Goal: Transaction & Acquisition: Subscribe to service/newsletter

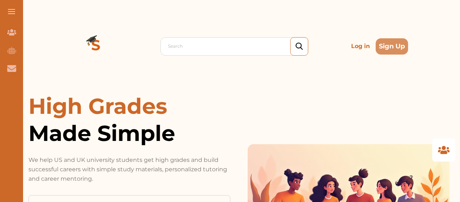
click at [361, 47] on p "Log in" at bounding box center [360, 46] width 25 height 14
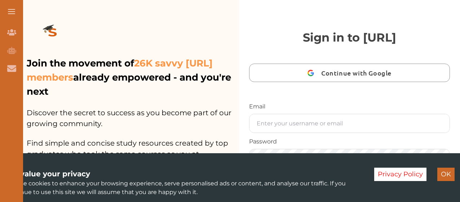
click at [447, 171] on button "OK" at bounding box center [445, 173] width 17 height 13
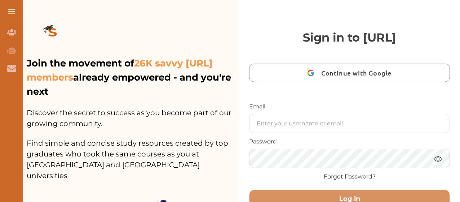
click at [167, 39] on div "Join the movement of 26K savvy StudyCrowd.AI members already empowered - and yo…" at bounding box center [128, 197] width 221 height 395
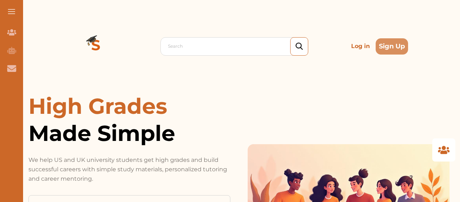
click at [365, 45] on p "Log in" at bounding box center [360, 46] width 25 height 14
click at [391, 47] on button "Sign Up" at bounding box center [392, 46] width 32 height 16
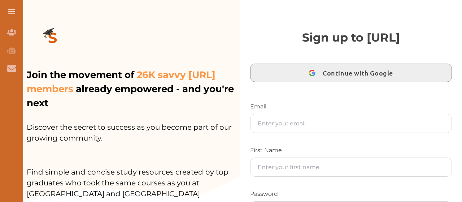
click at [339, 75] on span "Continue with Google" at bounding box center [359, 72] width 74 height 17
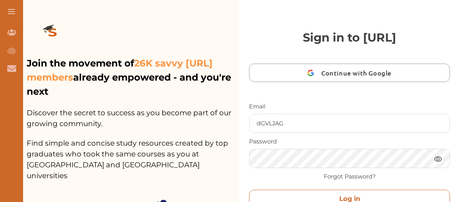
click at [327, 193] on button "Log in" at bounding box center [349, 198] width 201 height 18
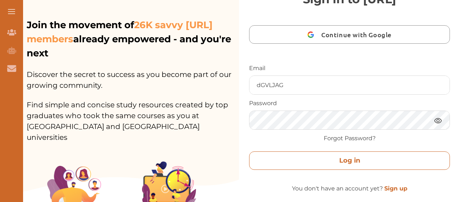
scroll to position [72, 0]
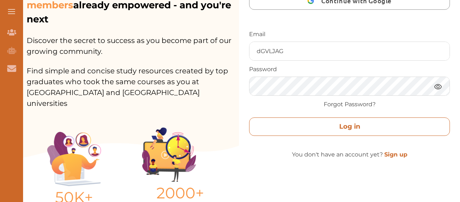
click at [345, 128] on button "Log in" at bounding box center [349, 126] width 201 height 18
click at [354, 131] on button "Log in" at bounding box center [349, 126] width 201 height 18
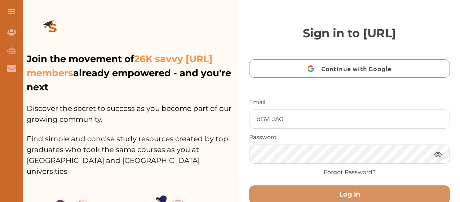
scroll to position [0, 0]
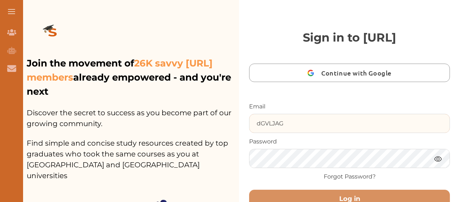
click at [290, 122] on input "dGVLJAG" at bounding box center [350, 123] width 200 height 18
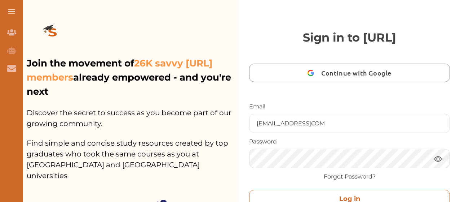
click at [350, 197] on button "Log in" at bounding box center [349, 198] width 201 height 18
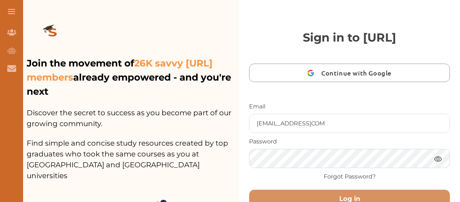
scroll to position [72, 0]
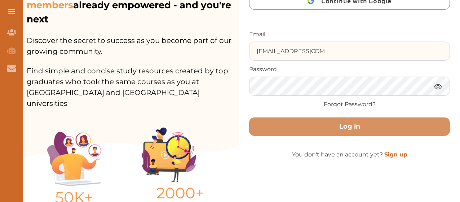
click at [321, 51] on input "dGVLJAGFYF@GMAILCOM" at bounding box center [350, 51] width 200 height 18
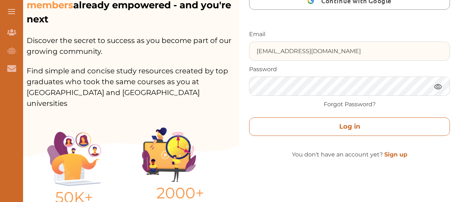
type input "dGVLJAGFYF@GMAIL.COM"
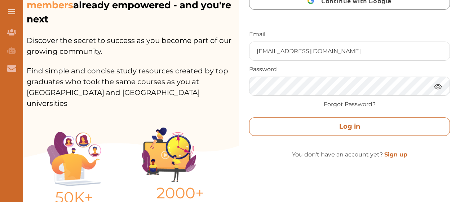
click at [386, 126] on button "Log in" at bounding box center [349, 126] width 201 height 18
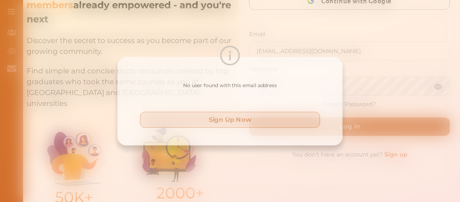
click at [253, 120] on button "Sign Up Now" at bounding box center [230, 120] width 184 height 16
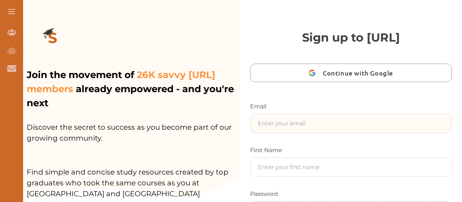
click at [285, 121] on input "text" at bounding box center [350, 123] width 201 height 18
type input "F"
type input "G"
type input "haldgag"
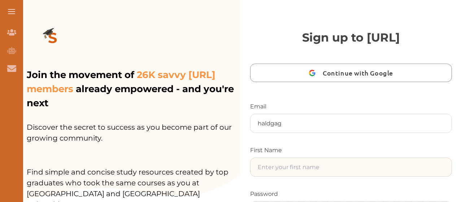
click at [286, 168] on input "text" at bounding box center [350, 167] width 201 height 18
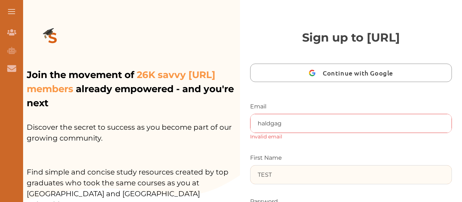
type input "test"
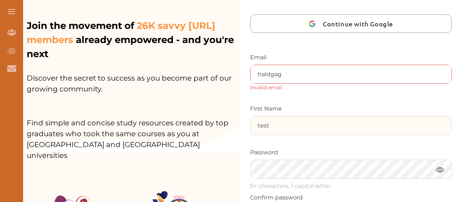
scroll to position [72, 0]
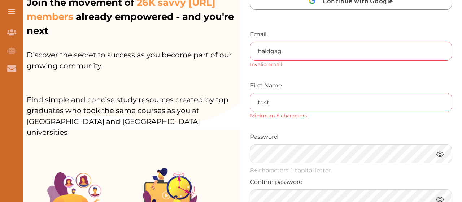
click at [440, 157] on img at bounding box center [439, 153] width 9 height 9
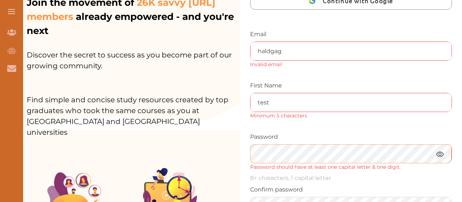
click at [235, 129] on div "Join the movement of 26K savvy StudyCrowd.AI members already empowered - and yo…" at bounding box center [239, 29] width 443 height 202
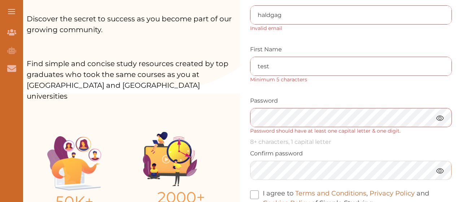
scroll to position [36, 0]
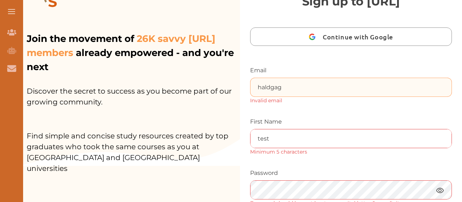
click at [290, 87] on input "haldgag" at bounding box center [350, 87] width 201 height 18
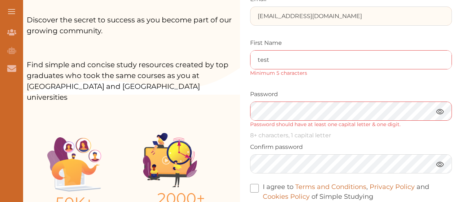
scroll to position [108, 0]
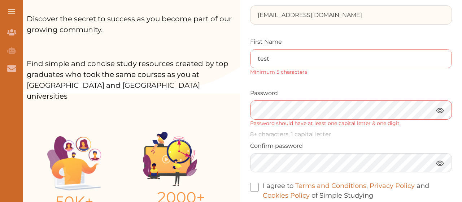
type input "haldgag@gmail.com"
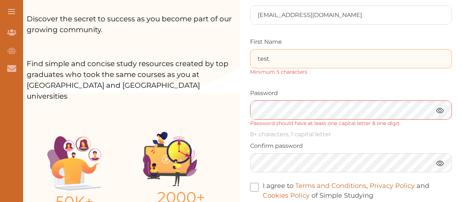
click at [285, 60] on input "test" at bounding box center [350, 58] width 201 height 18
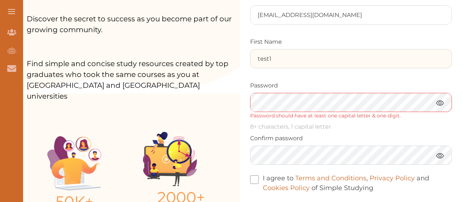
type input "test1"
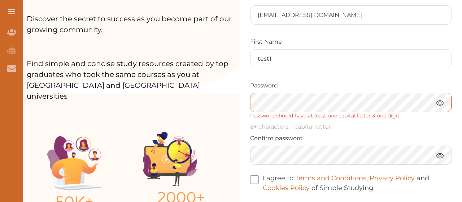
scroll to position [144, 0]
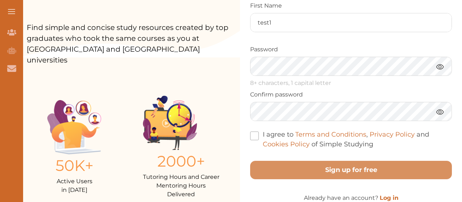
click at [252, 135] on span at bounding box center [254, 135] width 9 height 9
click at [373, 139] on input "I agree to Terms and Conditions , Privacy Policy and Cookies Policy of Simple S…" at bounding box center [373, 139] width 0 height 0
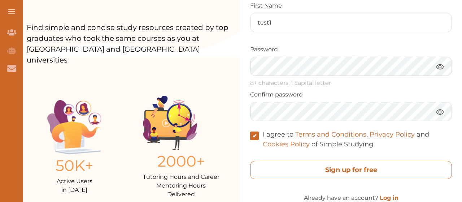
click at [382, 173] on free "Sign up for free" at bounding box center [351, 169] width 202 height 18
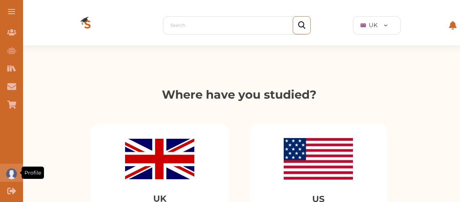
click at [10, 175] on img "Profile" at bounding box center [11, 173] width 11 height 11
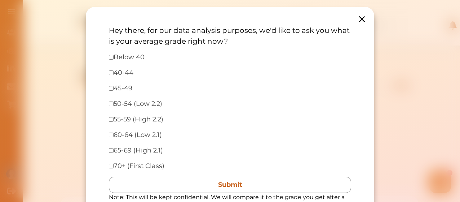
click at [361, 18] on icon at bounding box center [362, 19] width 10 height 10
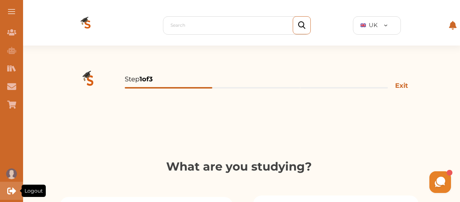
click at [8, 194] on icon "Logout" at bounding box center [11, 190] width 9 height 6
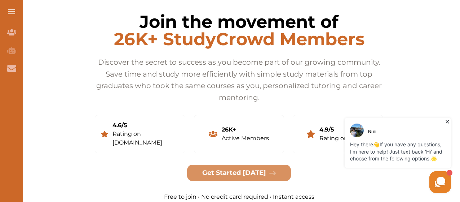
scroll to position [1442, 0]
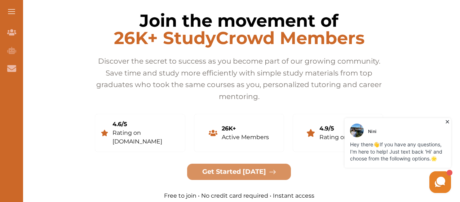
click at [139, 128] on div "Rating on [DOMAIN_NAME]" at bounding box center [145, 136] width 67 height 17
click at [325, 133] on div "Rating on Google" at bounding box center [344, 137] width 50 height 9
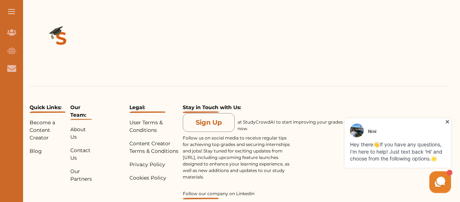
scroll to position [1731, 0]
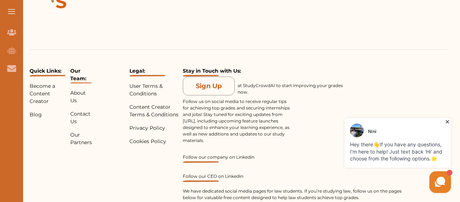
click at [204, 173] on link "Follow our CEO on Linkedin" at bounding box center [293, 177] width 220 height 9
click at [202, 154] on link "Follow our company on Linkedin" at bounding box center [293, 158] width 220 height 9
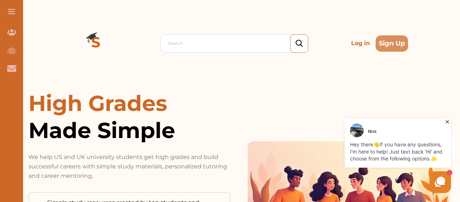
scroll to position [0, 0]
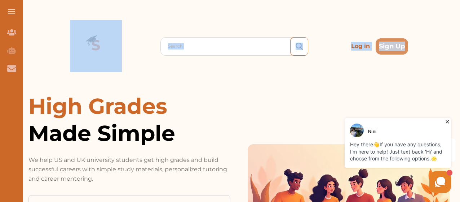
drag, startPoint x: 71, startPoint y: 17, endPoint x: 432, endPoint y: 54, distance: 362.1
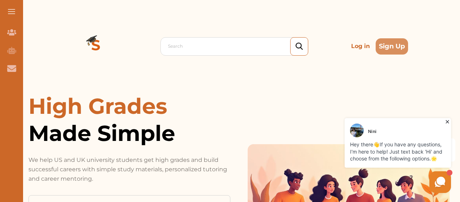
drag, startPoint x: 256, startPoint y: 96, endPoint x: 140, endPoint y: 84, distance: 116.7
click at [256, 96] on div "High Grades Made Simple We help US and UK university students get high grades a…" at bounding box center [238, 200] width 421 height 216
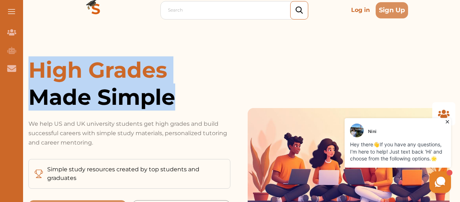
drag, startPoint x: 30, startPoint y: 65, endPoint x: 177, endPoint y: 98, distance: 150.5
click at [177, 98] on h1 "High Grades Made Simple" at bounding box center [129, 83] width 202 height 54
click at [177, 98] on span "Made Simple" at bounding box center [129, 96] width 202 height 27
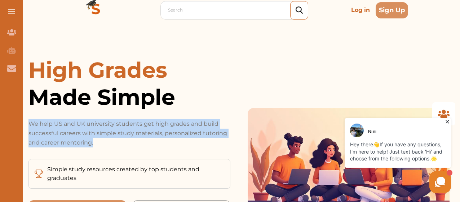
drag, startPoint x: 93, startPoint y: 145, endPoint x: 28, endPoint y: 126, distance: 67.8
click at [28, 126] on p "We help US and UK university students get high grades and build successful care…" at bounding box center [129, 133] width 202 height 28
click at [126, 146] on p "We help US and UK university students get high grades and build successful care…" at bounding box center [129, 133] width 202 height 28
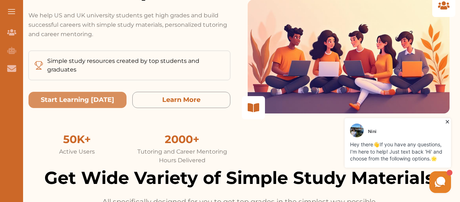
scroll to position [108, 0]
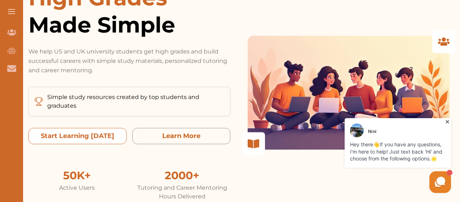
click at [92, 137] on today "Start Learning Today" at bounding box center [77, 136] width 98 height 16
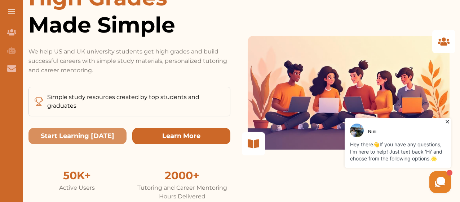
click at [177, 136] on button "Learn More" at bounding box center [181, 136] width 98 height 16
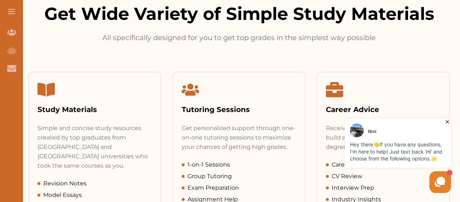
scroll to position [128, 0]
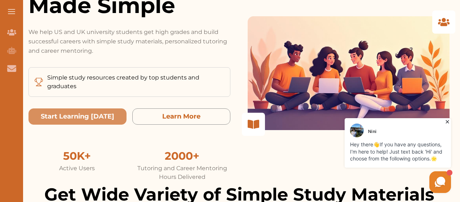
click at [238, 154] on div "High Grades Made Simple We help US and UK university students get high grades a…" at bounding box center [238, 73] width 421 height 216
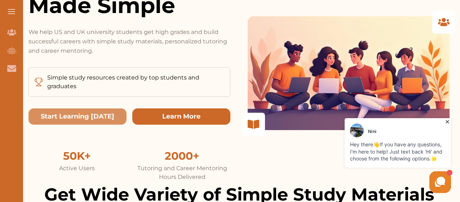
click at [173, 114] on button "Learn More" at bounding box center [181, 116] width 98 height 16
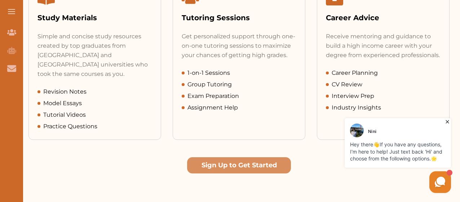
scroll to position [325, 0]
